Goal: Register for event/course

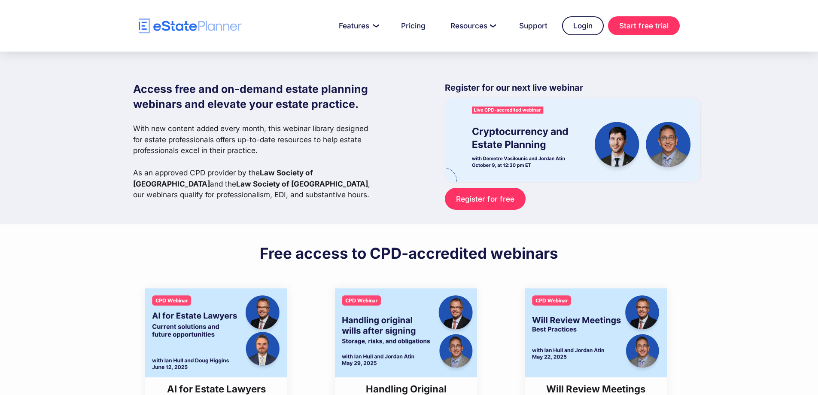
click at [174, 30] on img "home" at bounding box center [190, 25] width 103 height 15
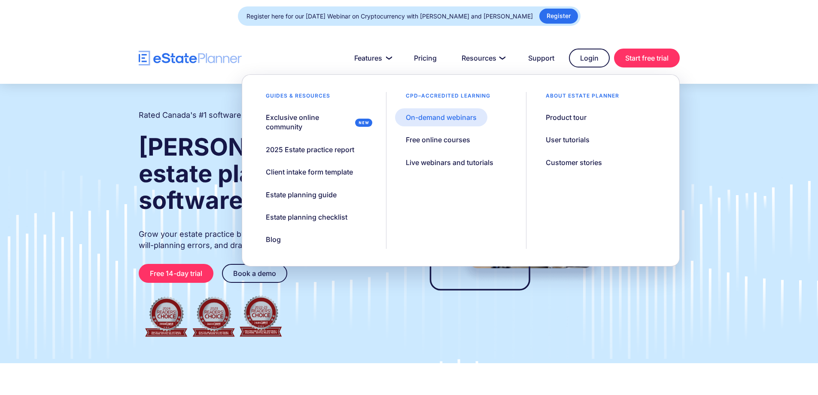
click at [456, 113] on div "On-demand webinars" at bounding box center [441, 117] width 71 height 9
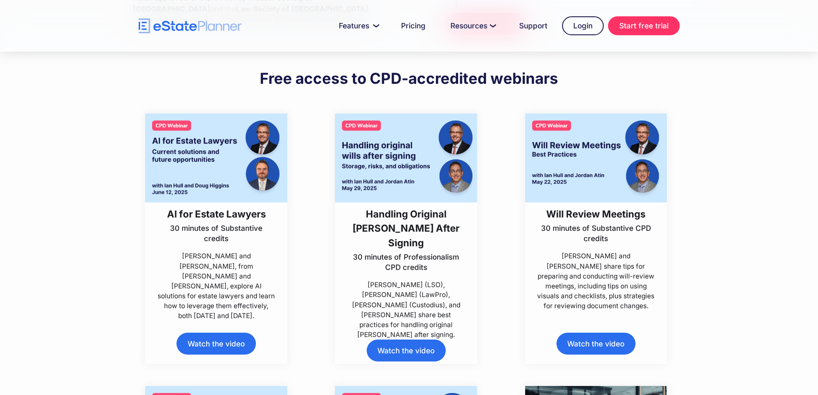
scroll to position [172, 0]
